Goal: Task Accomplishment & Management: Manage account settings

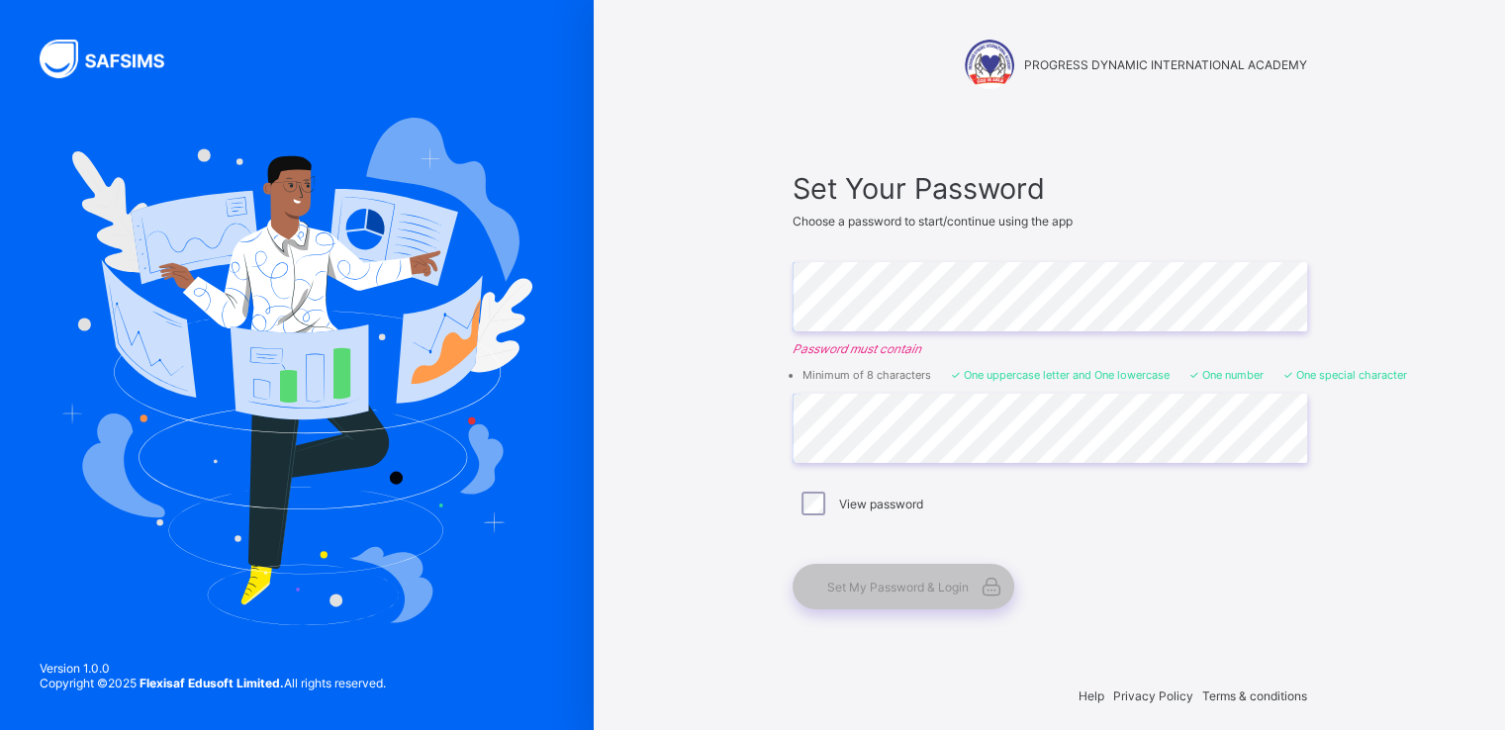
click at [1139, 571] on div "Set My Password & Login" at bounding box center [1039, 587] width 495 height 46
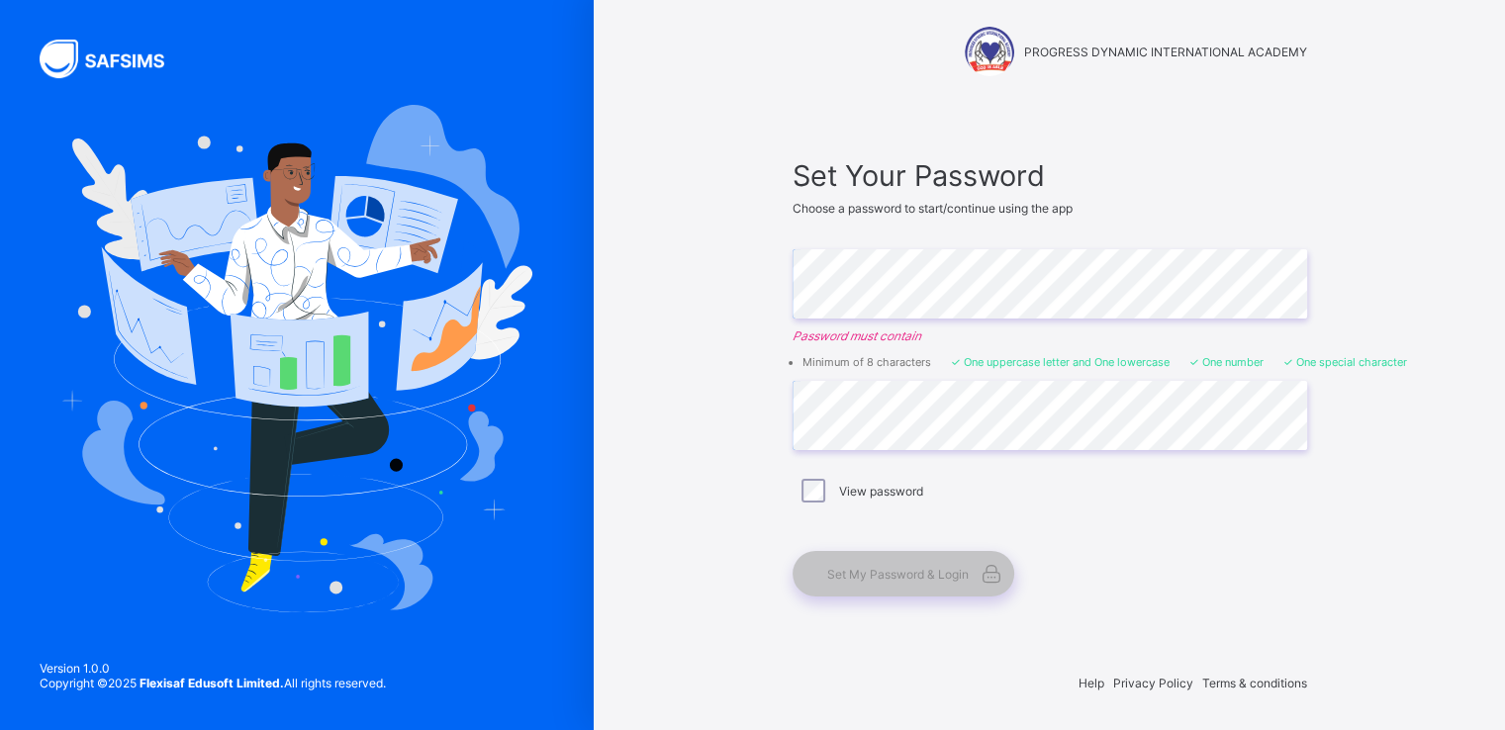
scroll to position [12, 0]
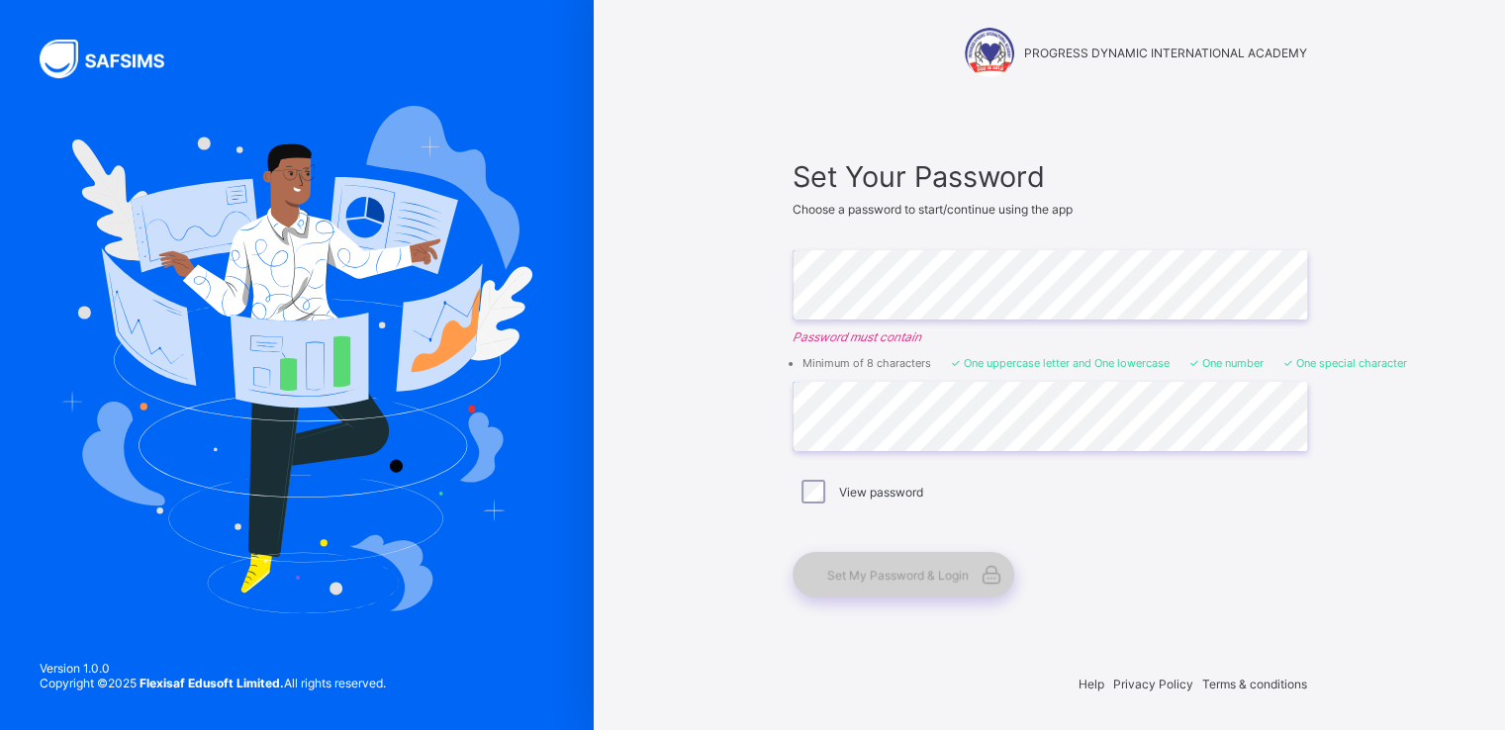
click at [924, 573] on span "Set My Password & Login" at bounding box center [897, 575] width 141 height 15
click at [1004, 581] on icon at bounding box center [991, 575] width 28 height 24
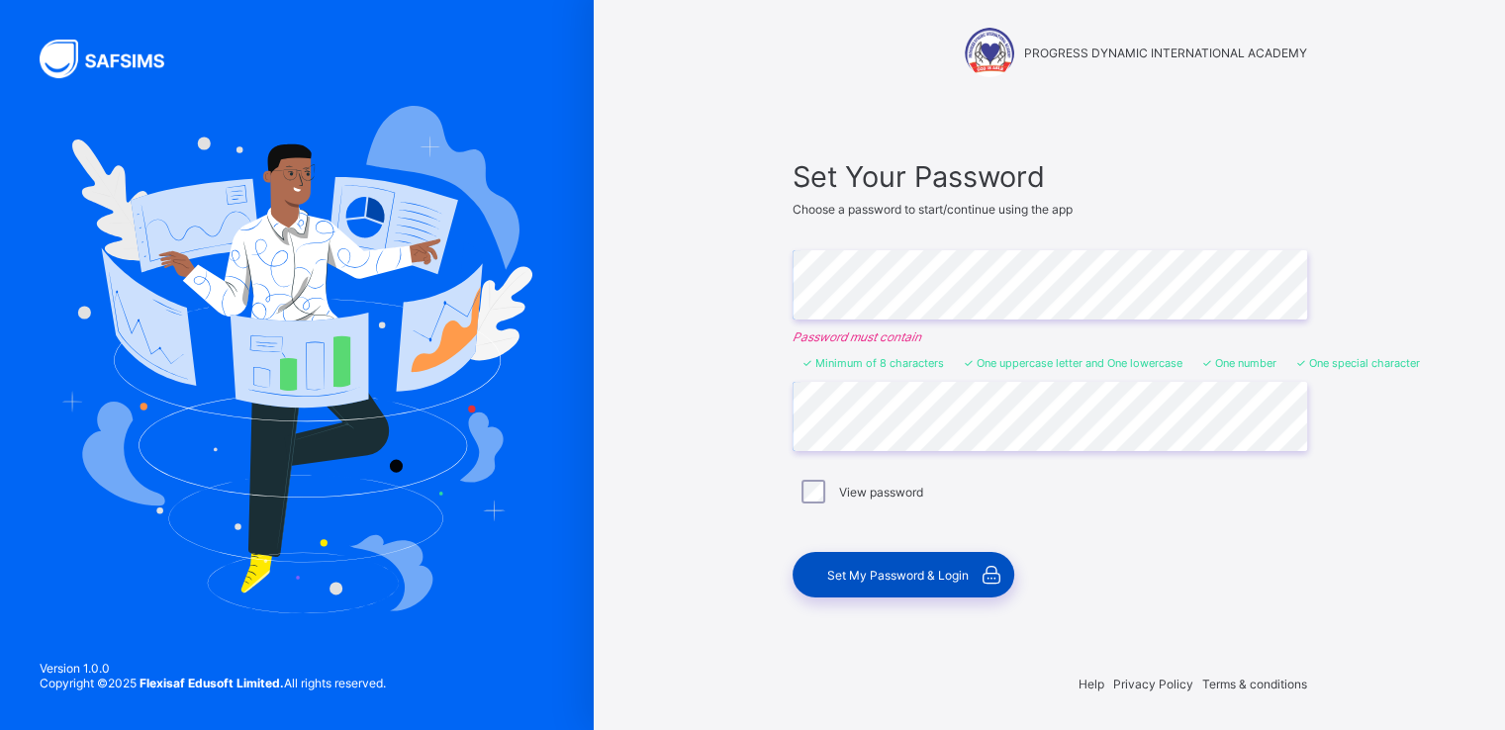
click at [949, 575] on span "Set My Password & Login" at bounding box center [897, 575] width 141 height 15
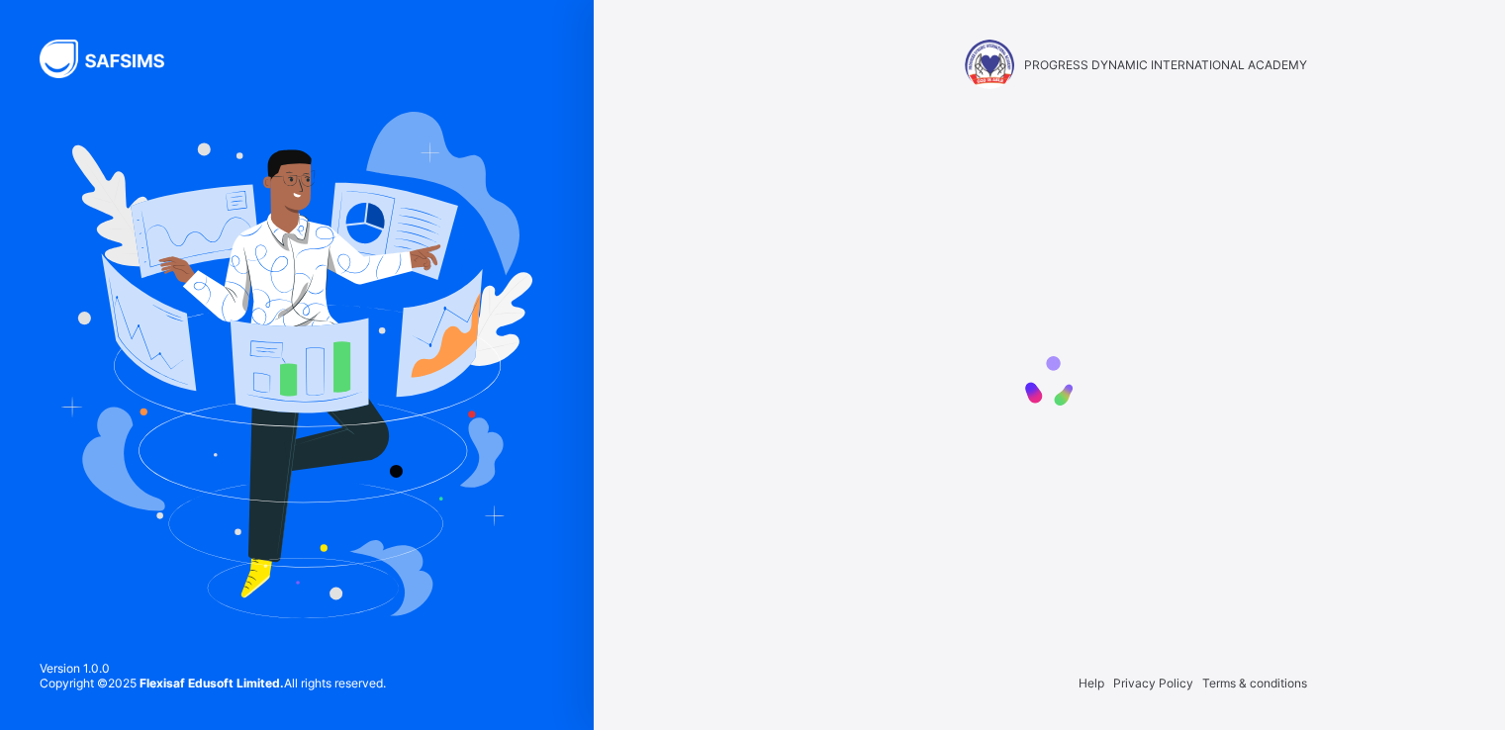
scroll to position [0, 0]
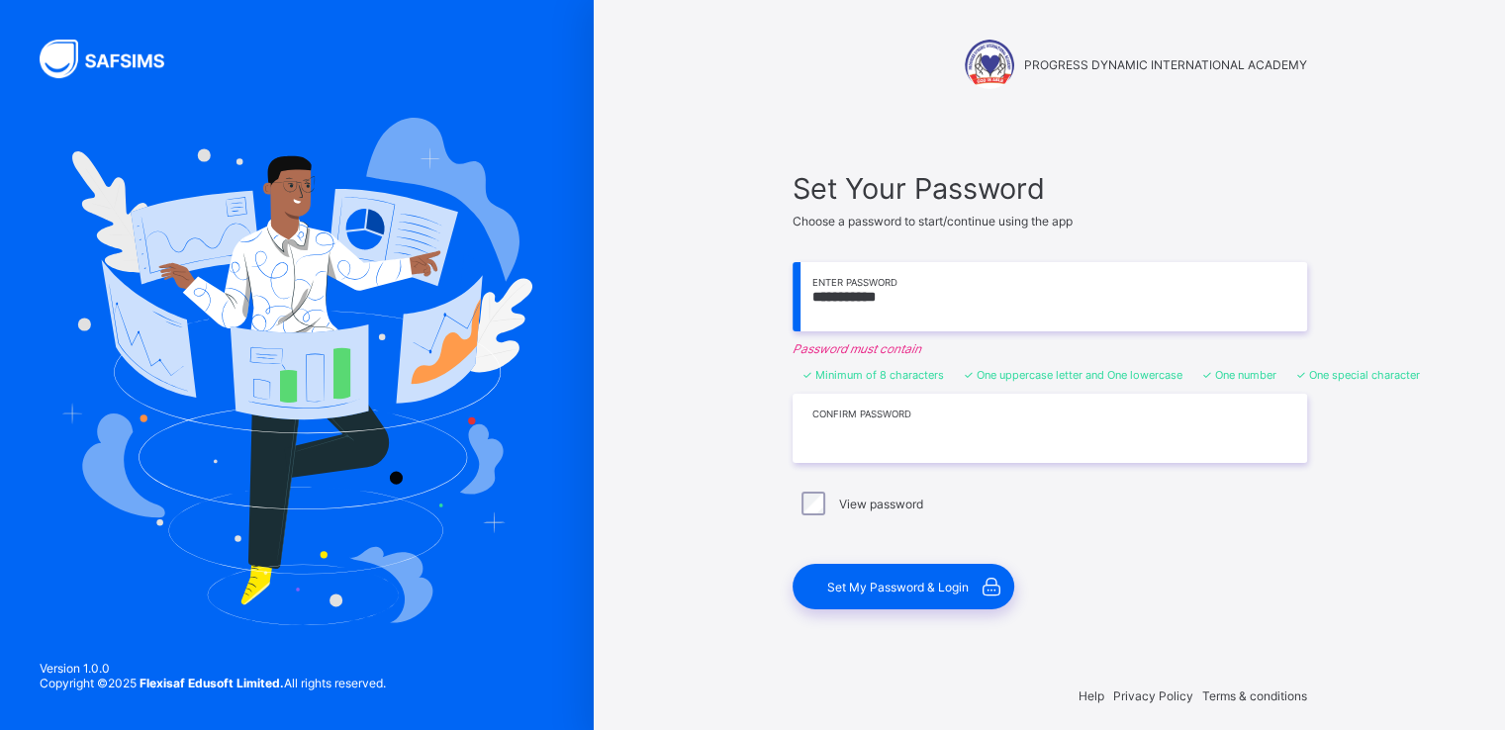
click at [874, 448] on input "text" at bounding box center [1049, 428] width 514 height 69
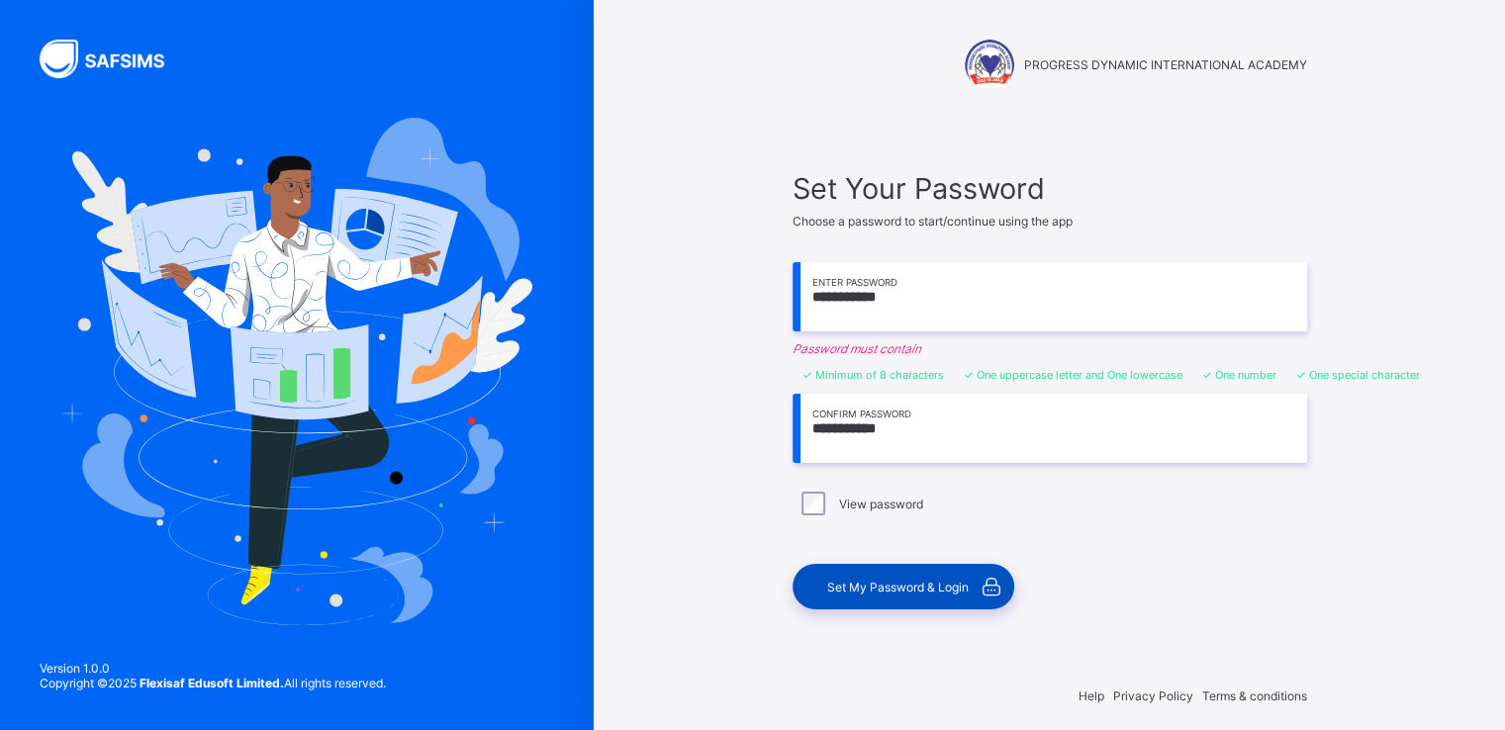
type input "**********"
click at [851, 582] on span "Set My Password & Login" at bounding box center [897, 587] width 141 height 15
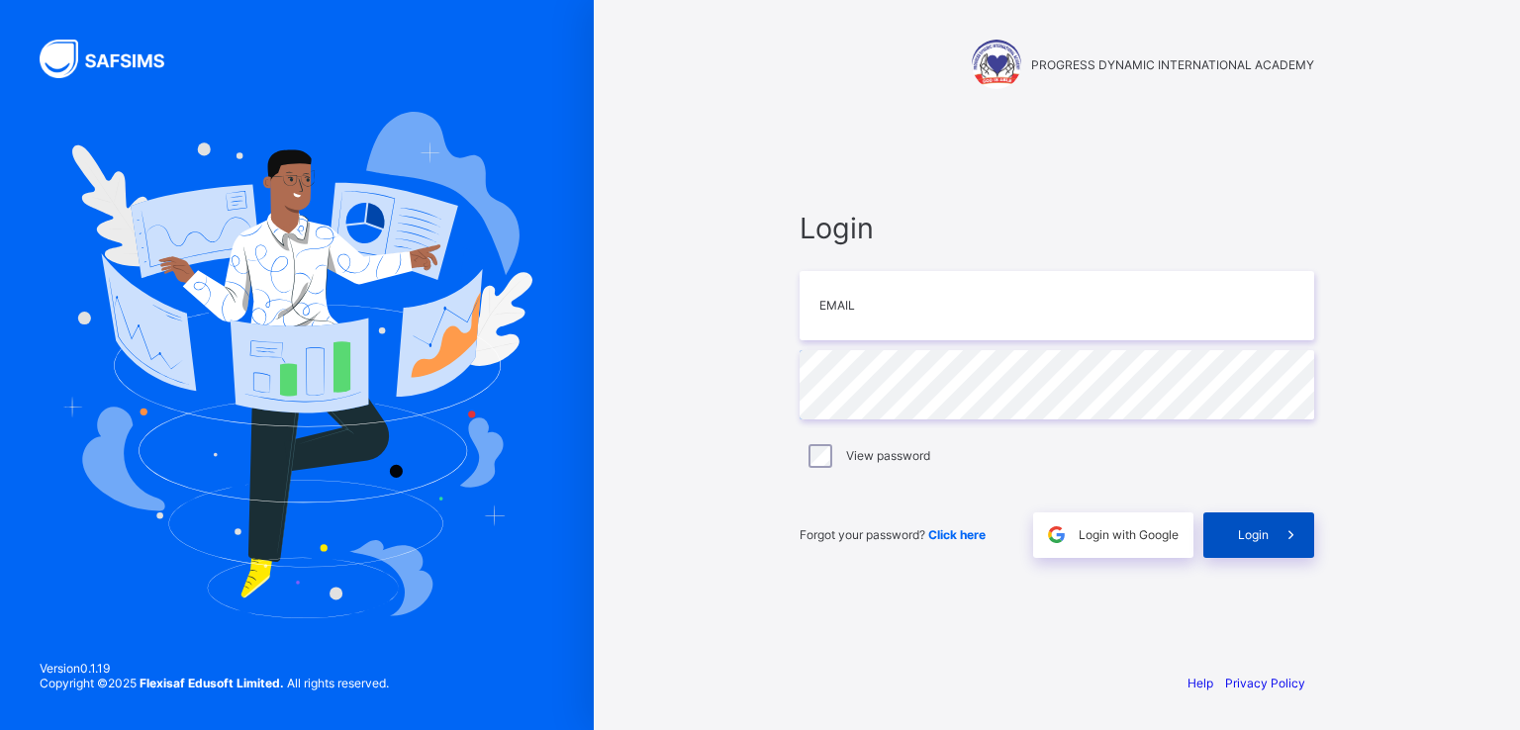
click at [1278, 534] on span at bounding box center [1291, 535] width 46 height 46
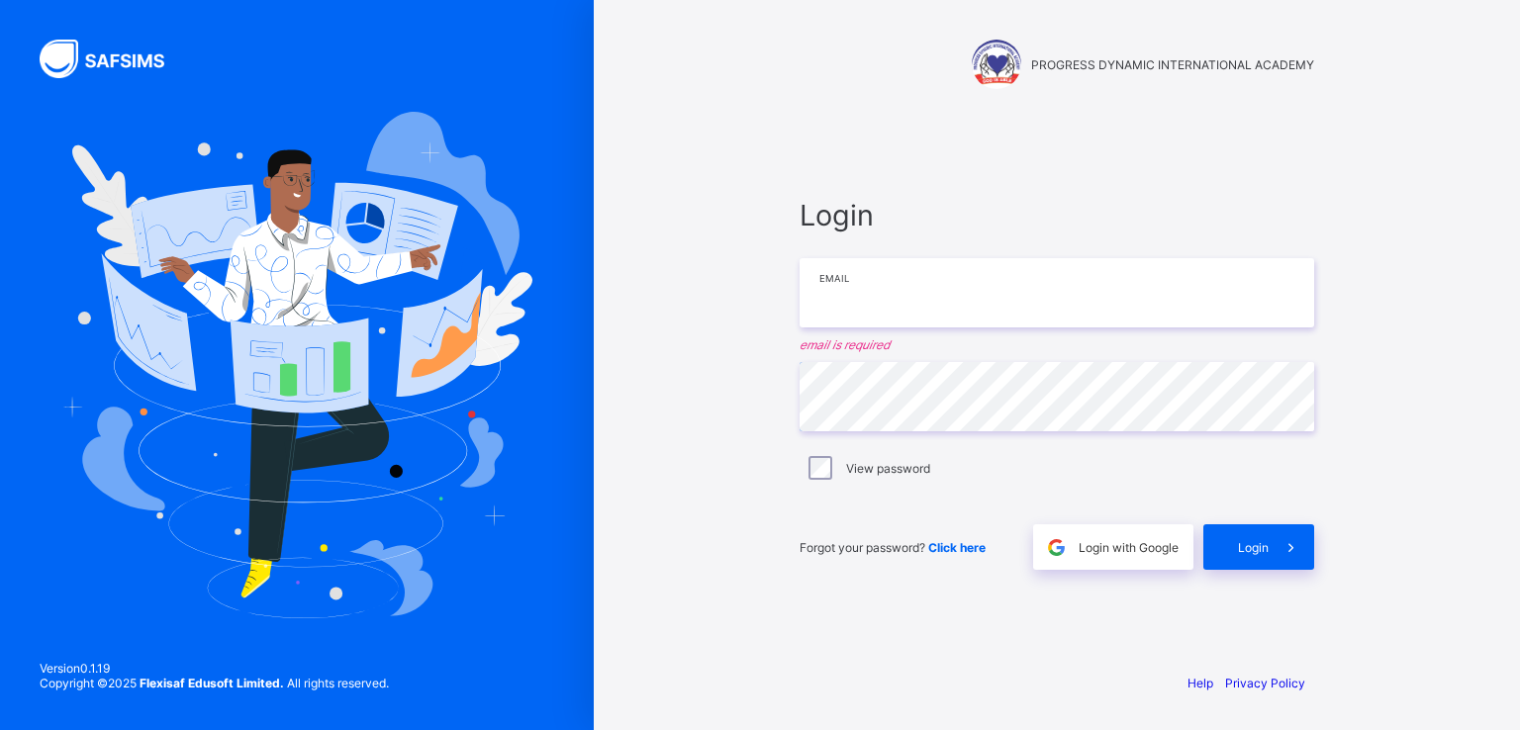
click at [868, 290] on input "email" at bounding box center [1056, 292] width 514 height 69
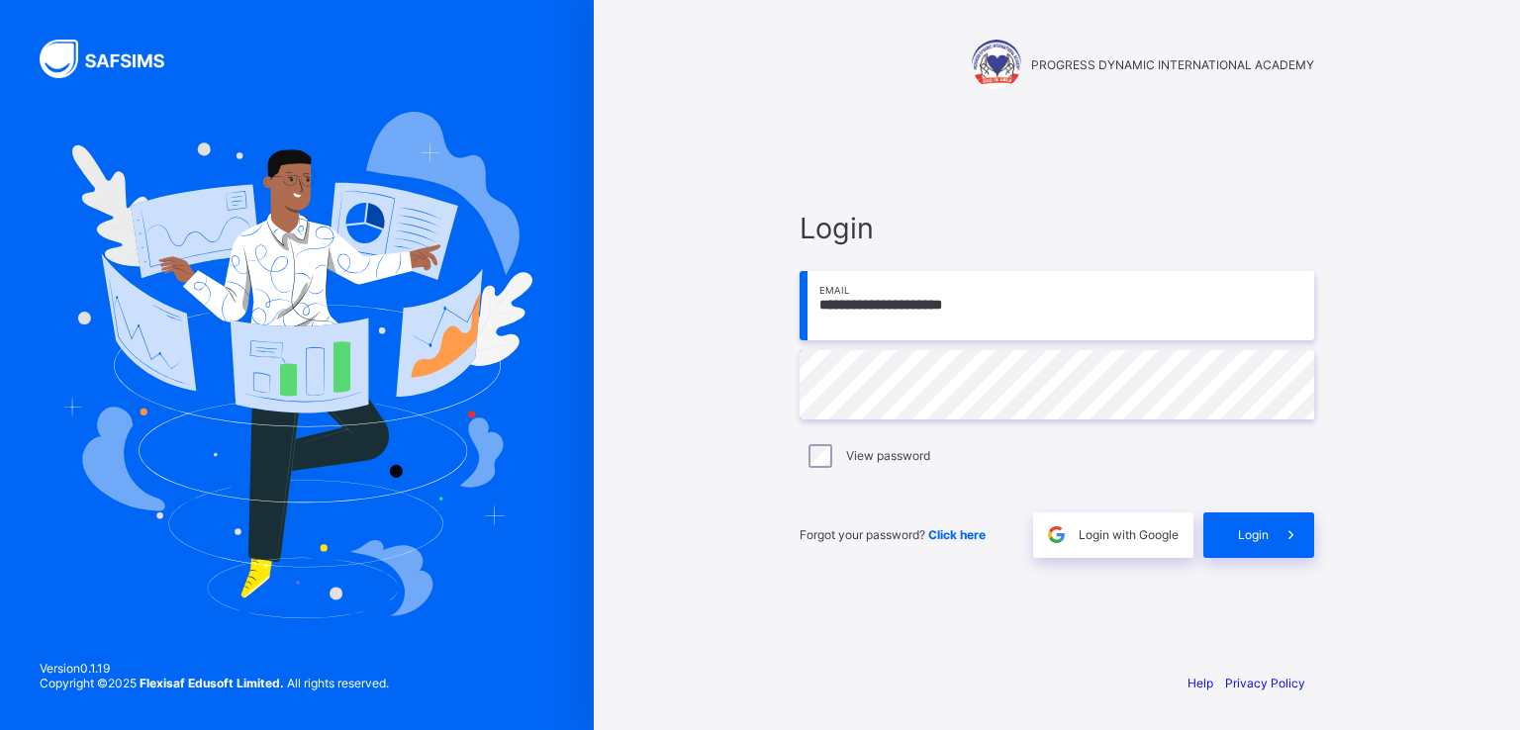
type input "**********"
click at [1262, 543] on div "Login" at bounding box center [1258, 535] width 111 height 46
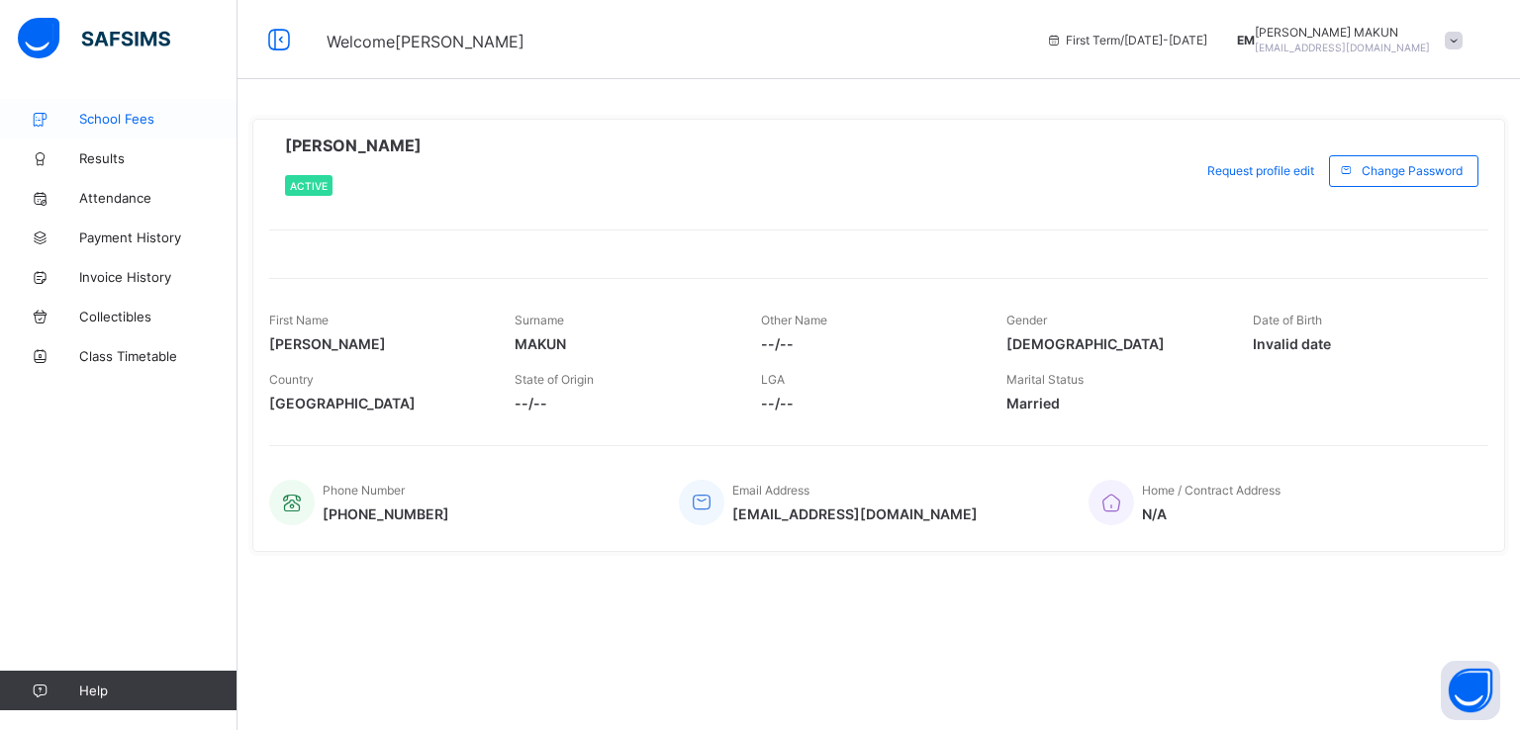
click at [129, 128] on link "School Fees" at bounding box center [118, 119] width 237 height 40
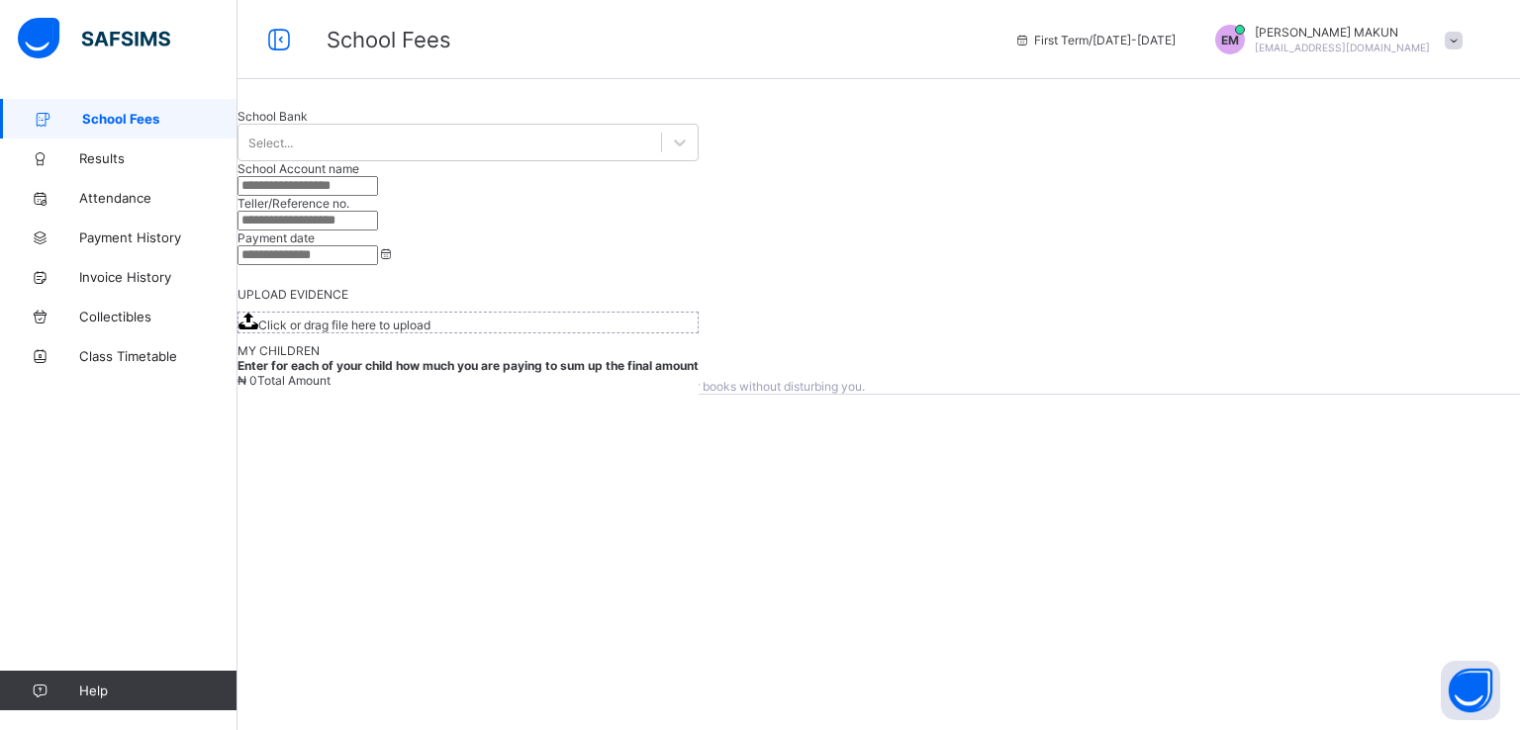
click at [1453, 41] on span at bounding box center [1453, 41] width 18 height 18
click at [111, 160] on span "Results" at bounding box center [158, 158] width 158 height 16
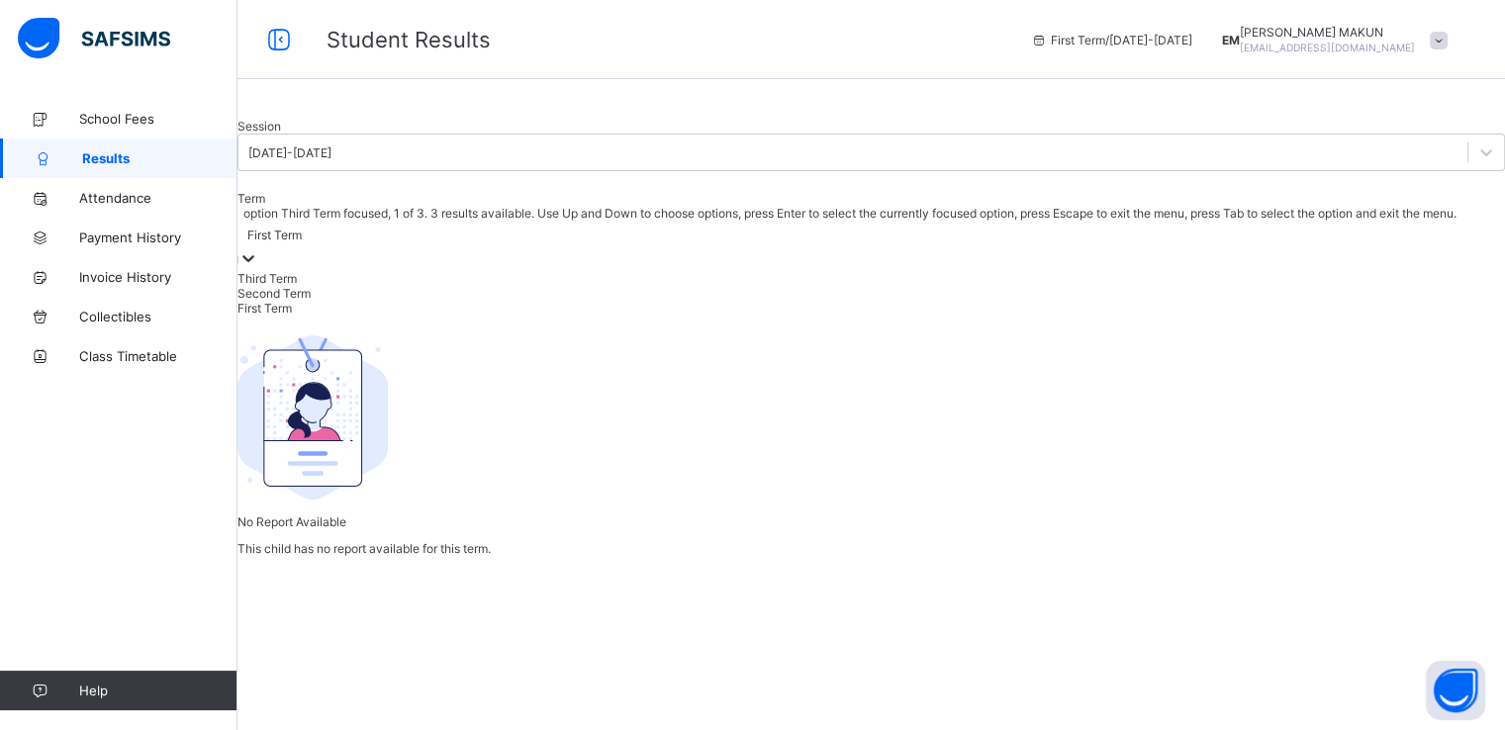
click at [258, 268] on icon at bounding box center [248, 258] width 20 height 20
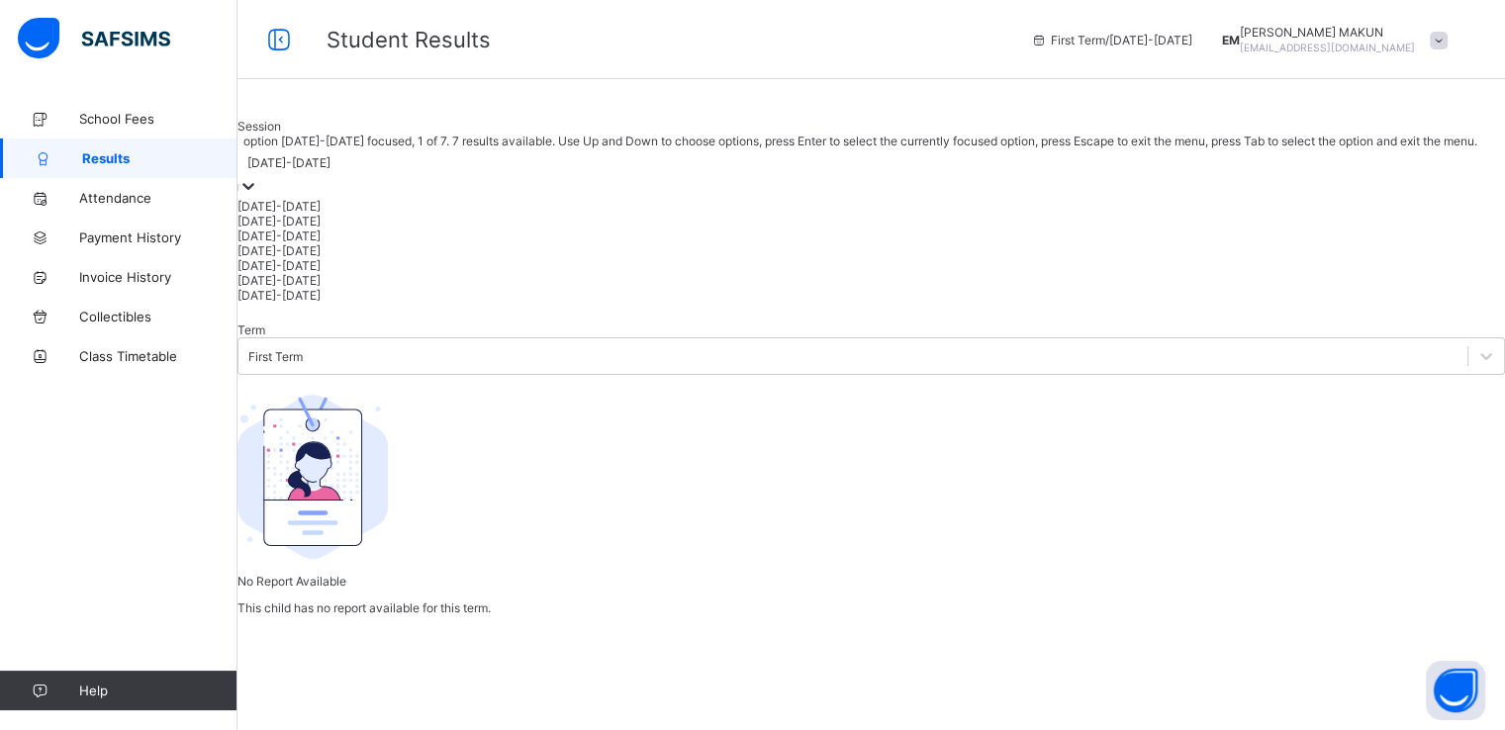
click at [258, 196] on icon at bounding box center [248, 186] width 20 height 20
click at [348, 229] on div "2024-2025" at bounding box center [870, 221] width 1267 height 15
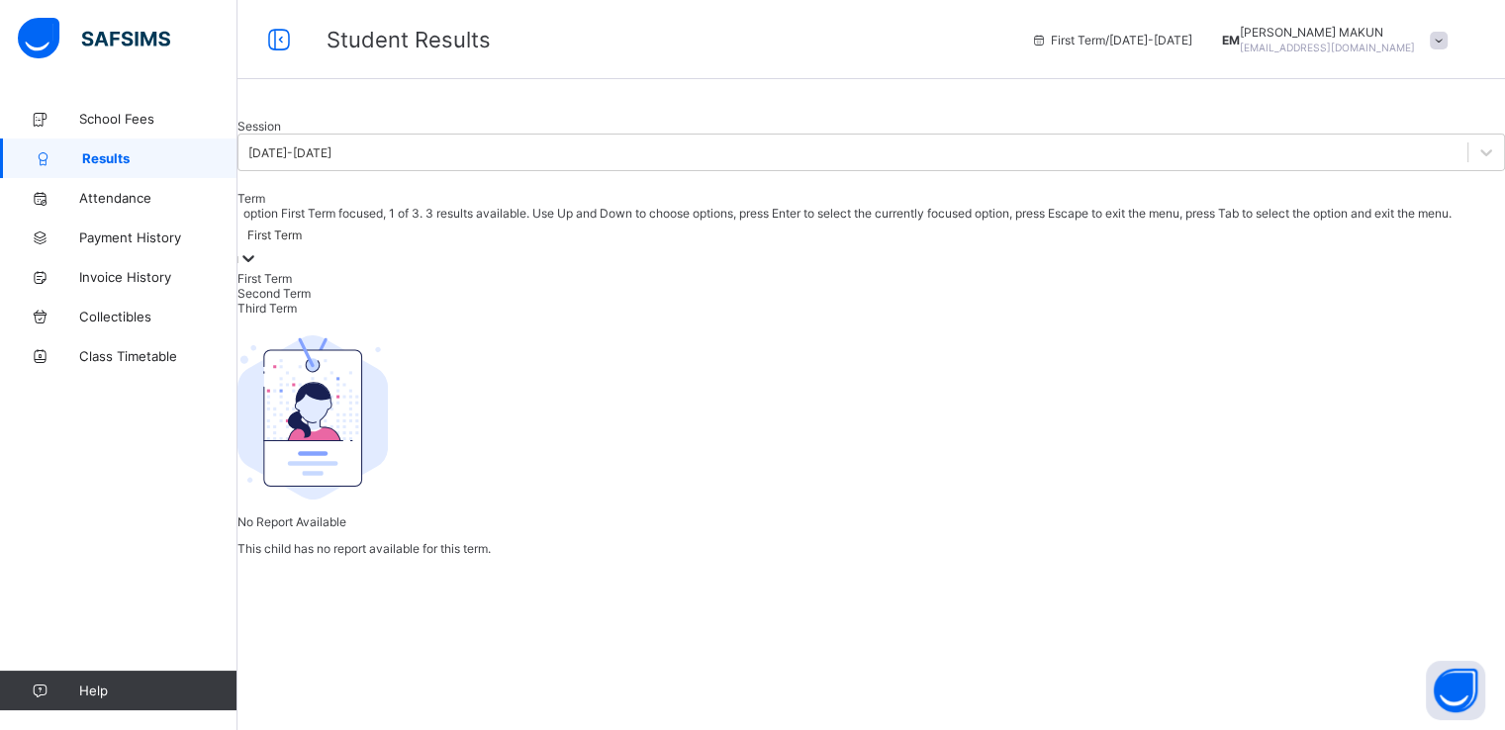
click at [258, 271] on div at bounding box center [248, 259] width 20 height 23
click at [601, 316] on div "Third Term" at bounding box center [870, 308] width 1267 height 15
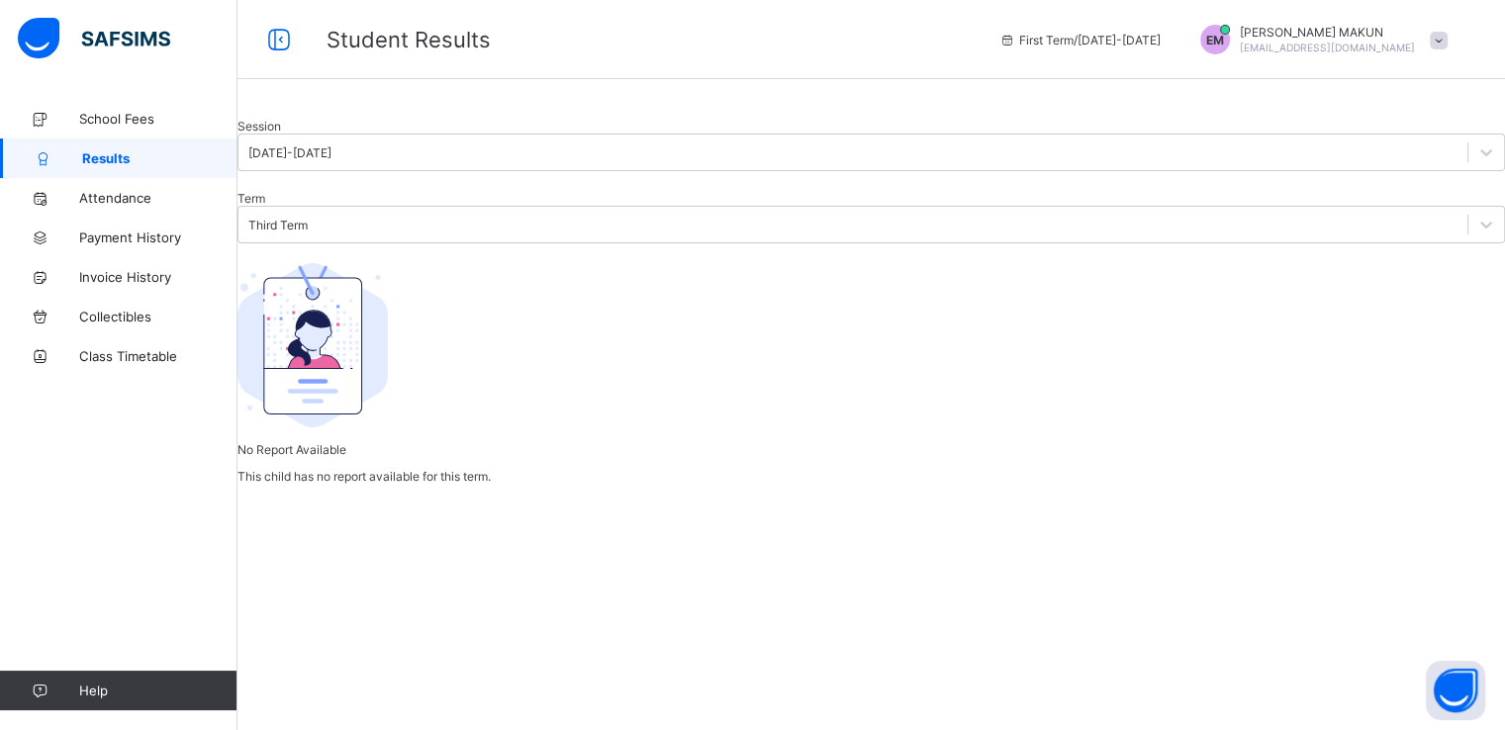
click at [706, 119] on div at bounding box center [870, 119] width 1267 height 0
click at [143, 116] on span "School Fees" at bounding box center [158, 119] width 158 height 16
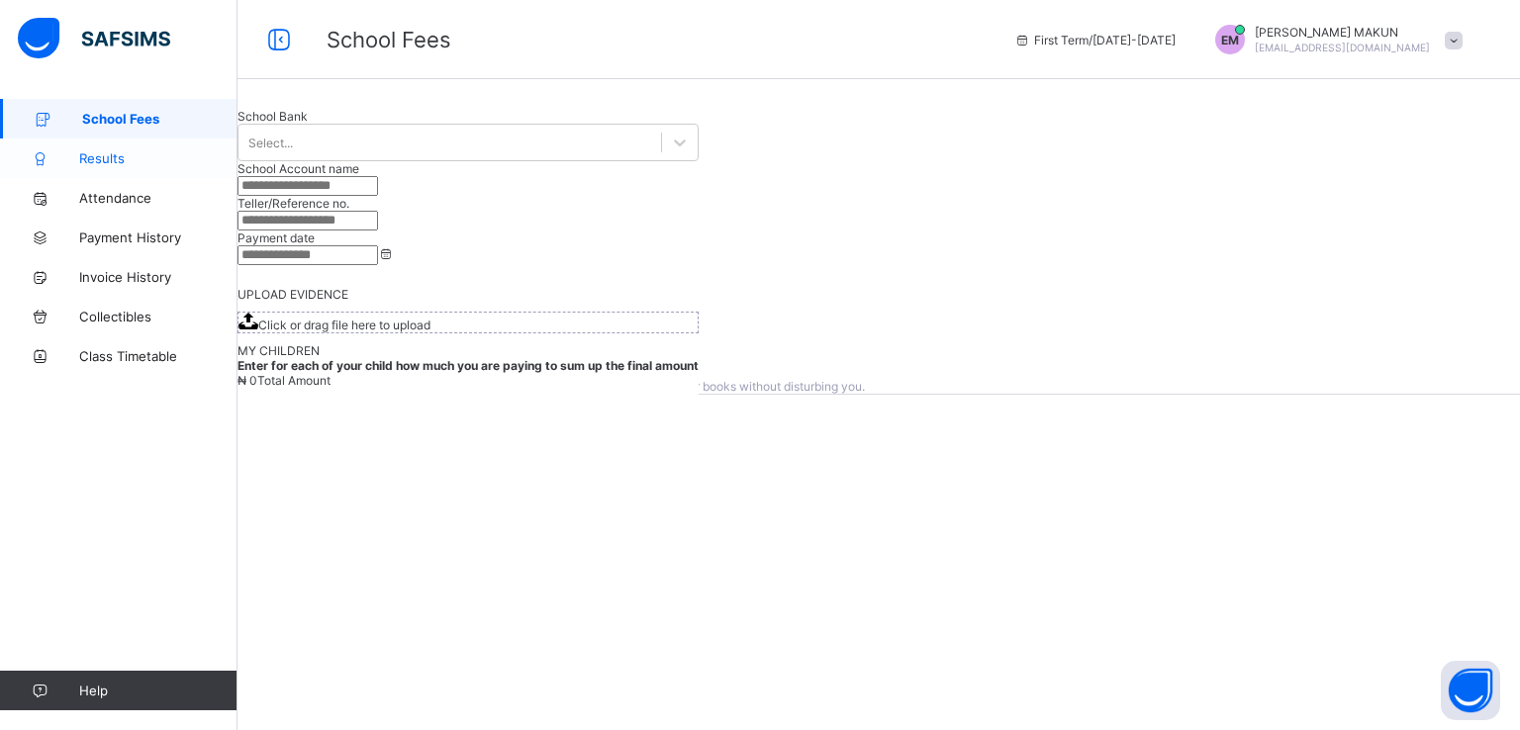
click at [92, 151] on span "Results" at bounding box center [158, 158] width 158 height 16
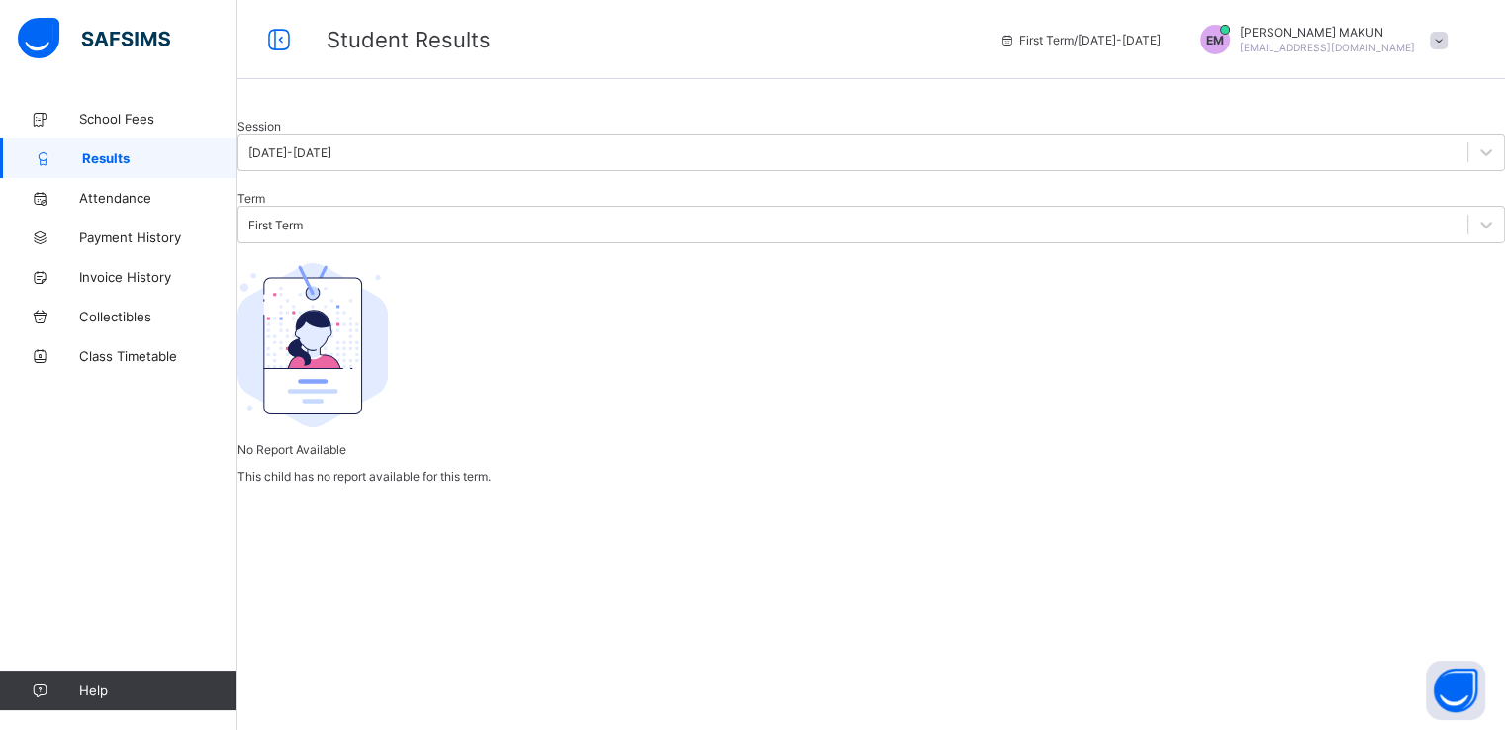
click at [741, 119] on div at bounding box center [870, 119] width 1267 height 0
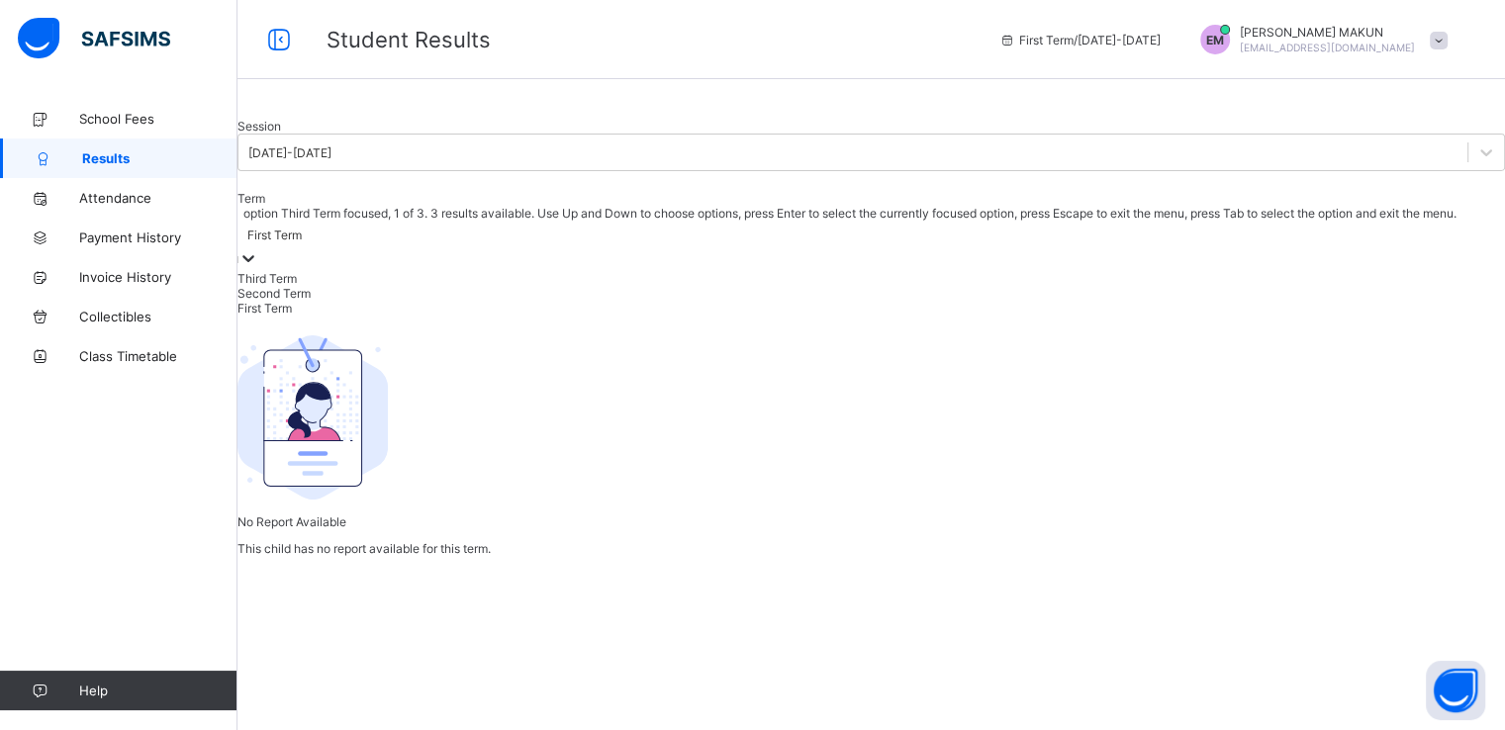
click at [258, 268] on icon at bounding box center [248, 258] width 20 height 20
click at [578, 286] on div "Third Term" at bounding box center [870, 278] width 1267 height 15
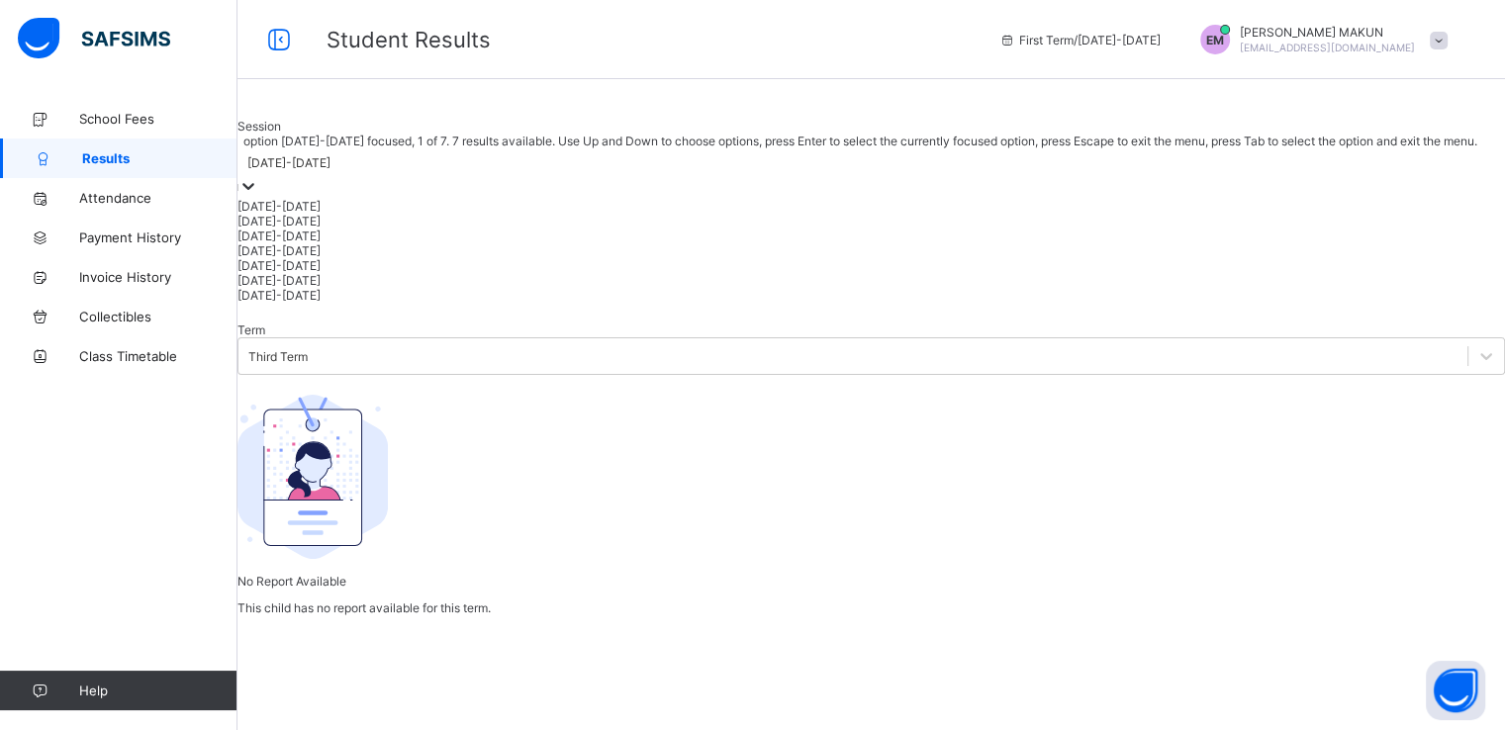
click at [258, 196] on icon at bounding box center [248, 186] width 20 height 20
click at [332, 229] on div "2024-2025" at bounding box center [870, 221] width 1267 height 15
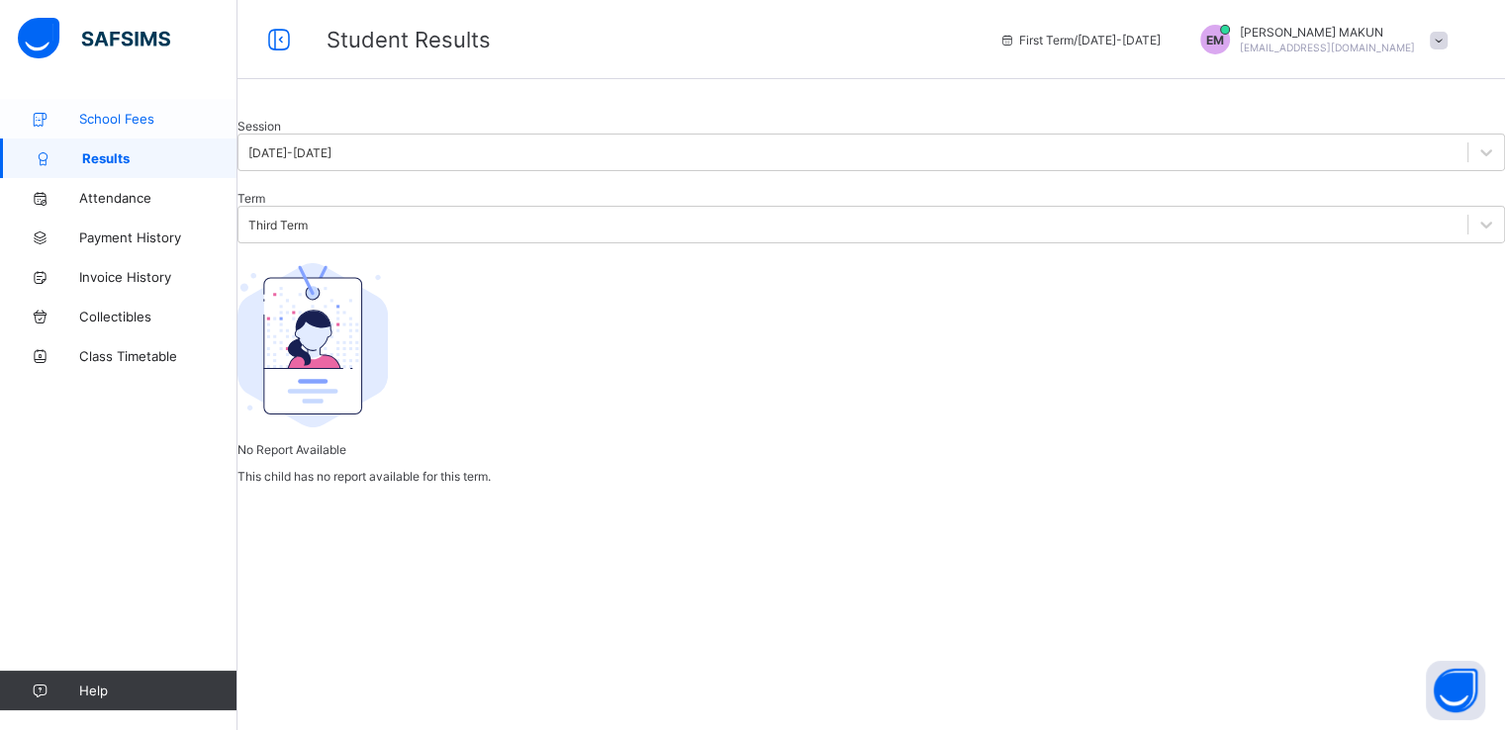
click at [110, 120] on span "School Fees" at bounding box center [158, 119] width 158 height 16
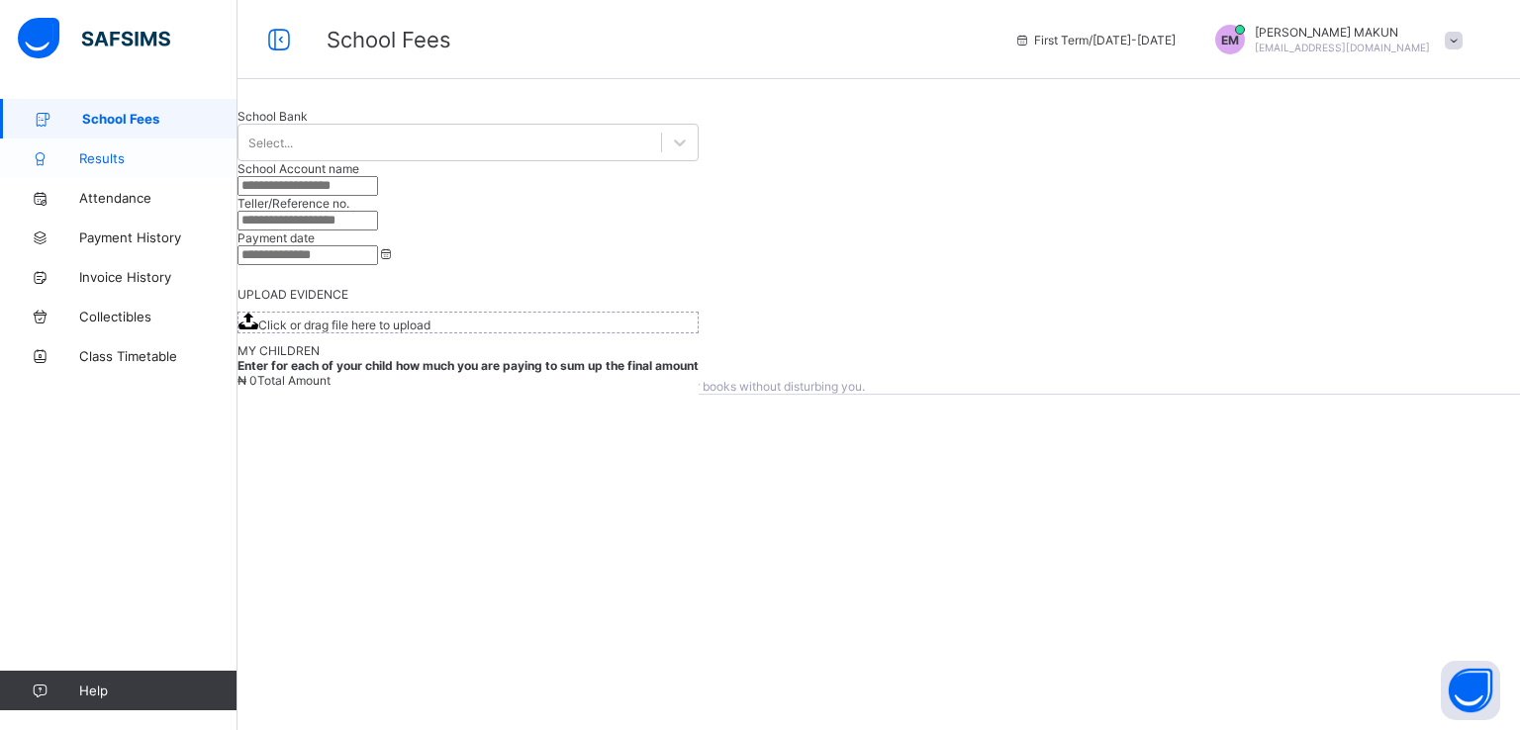
click at [97, 155] on span "Results" at bounding box center [158, 158] width 158 height 16
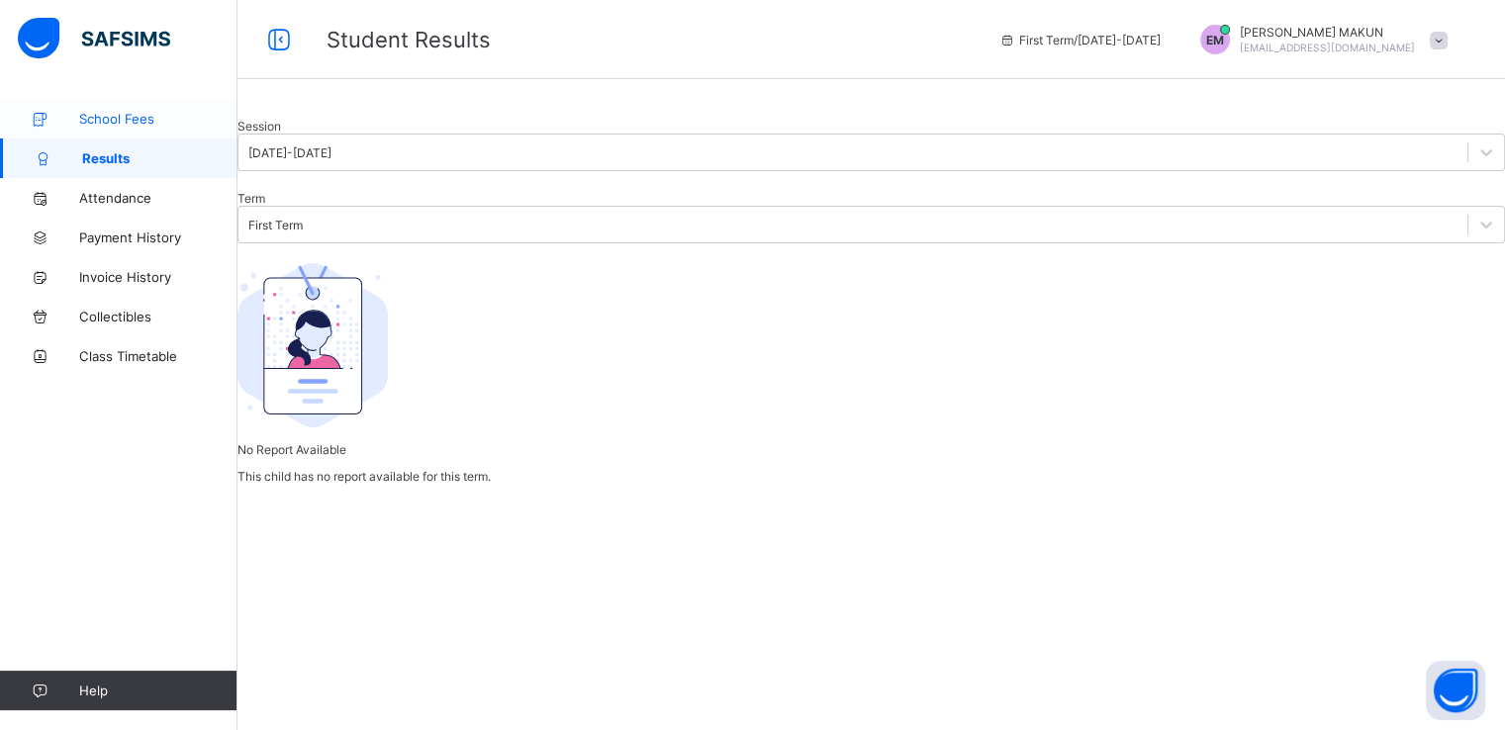
click at [111, 118] on span "School Fees" at bounding box center [158, 119] width 158 height 16
